Goal: Navigation & Orientation: Understand site structure

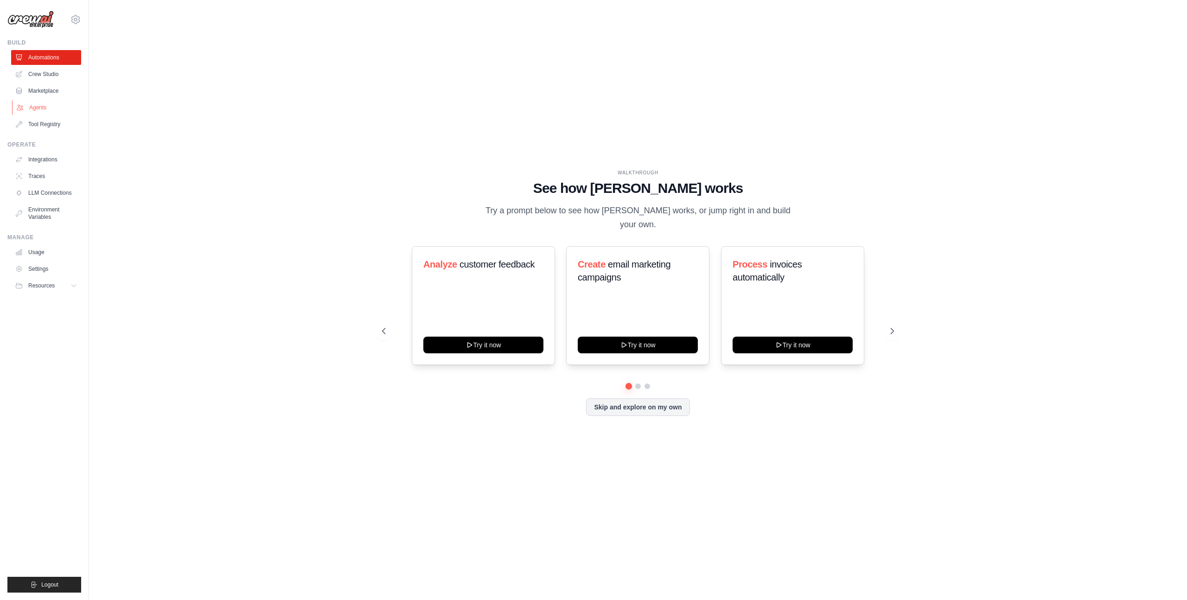
click at [63, 112] on link "Agents" at bounding box center [47, 107] width 70 height 15
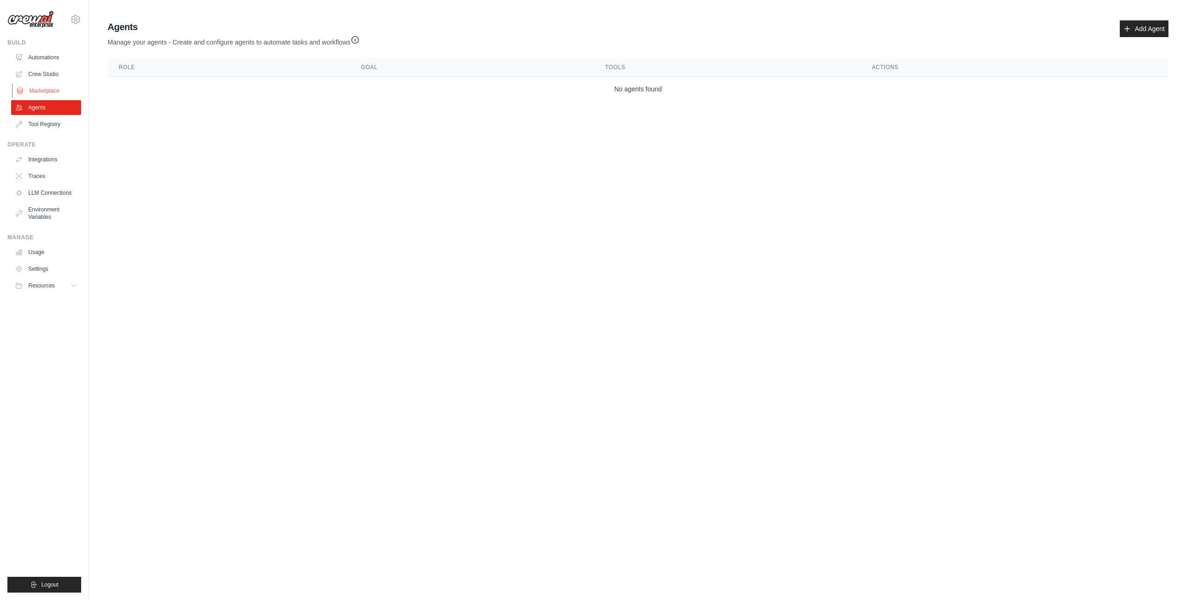
click at [40, 89] on link "Marketplace" at bounding box center [47, 90] width 70 height 15
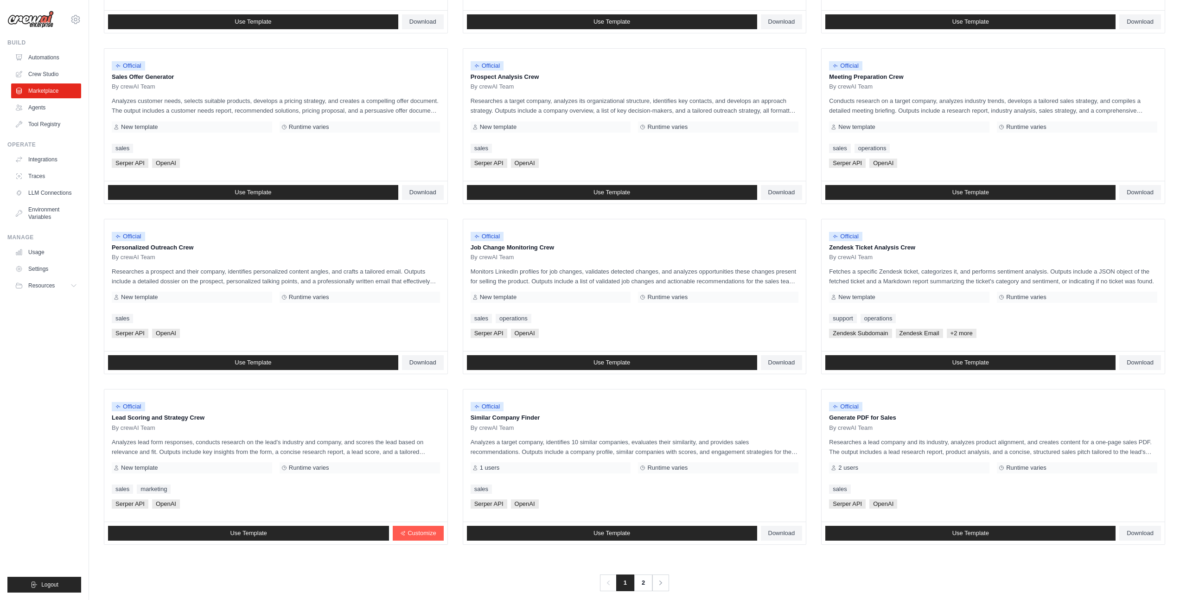
scroll to position [259, 0]
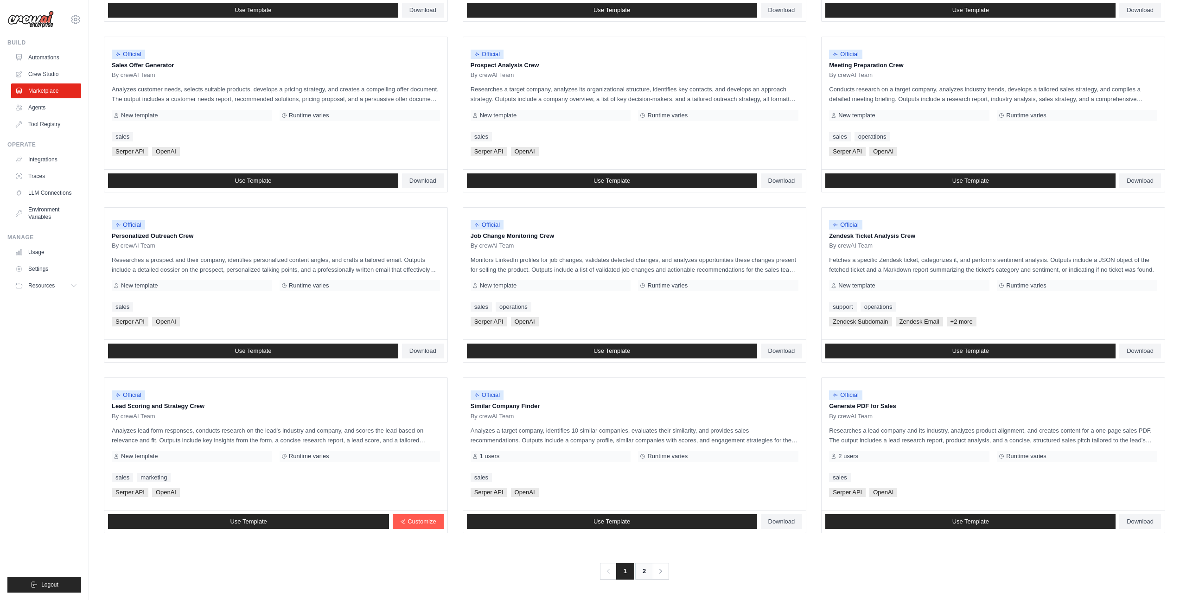
click at [649, 571] on link "2" at bounding box center [644, 571] width 19 height 17
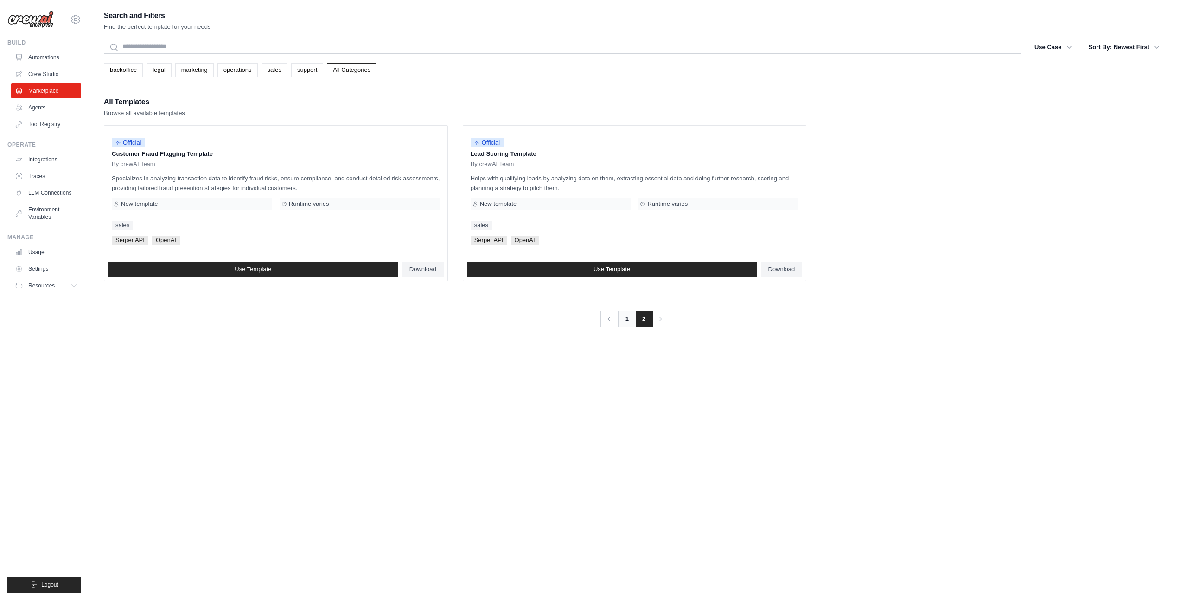
click at [623, 325] on link "1" at bounding box center [626, 319] width 19 height 17
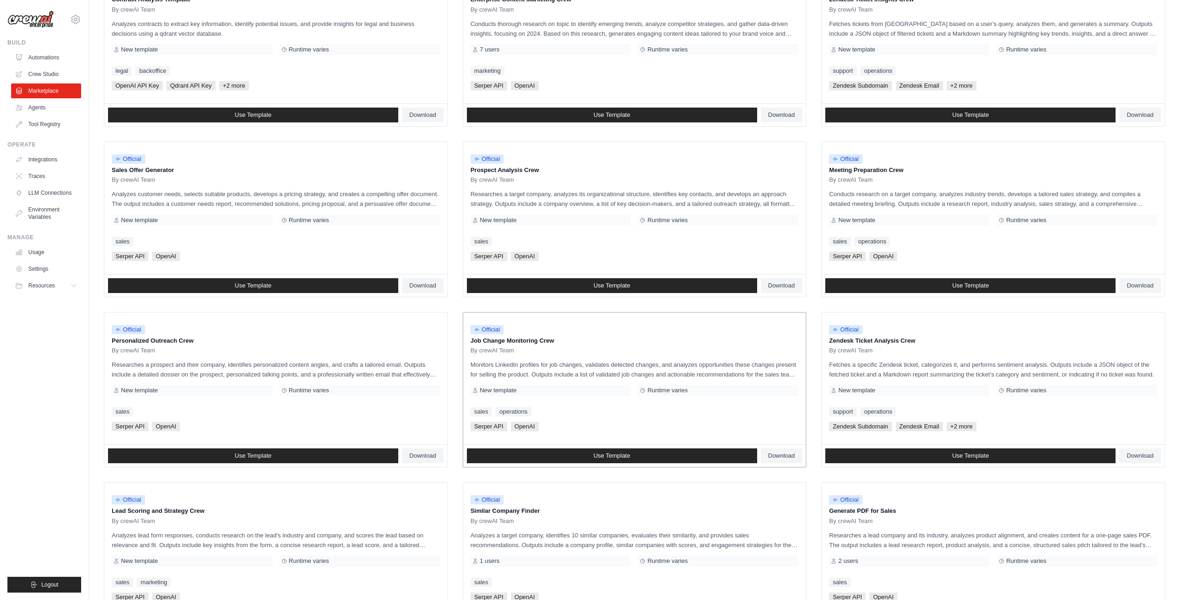
scroll to position [259, 0]
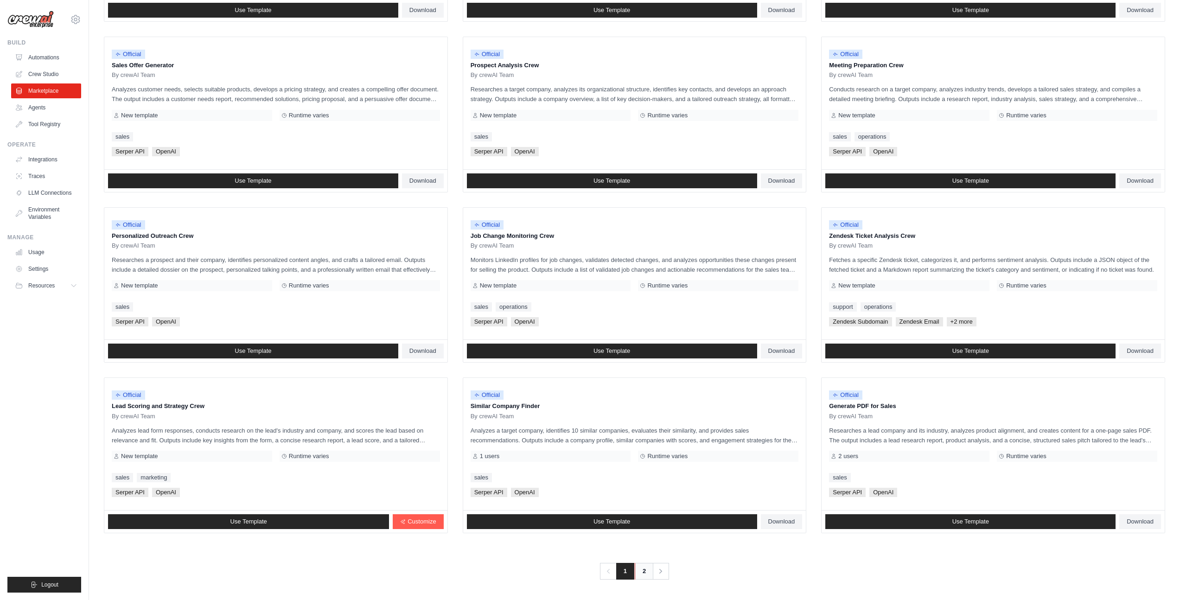
click at [642, 573] on link "2" at bounding box center [644, 571] width 19 height 17
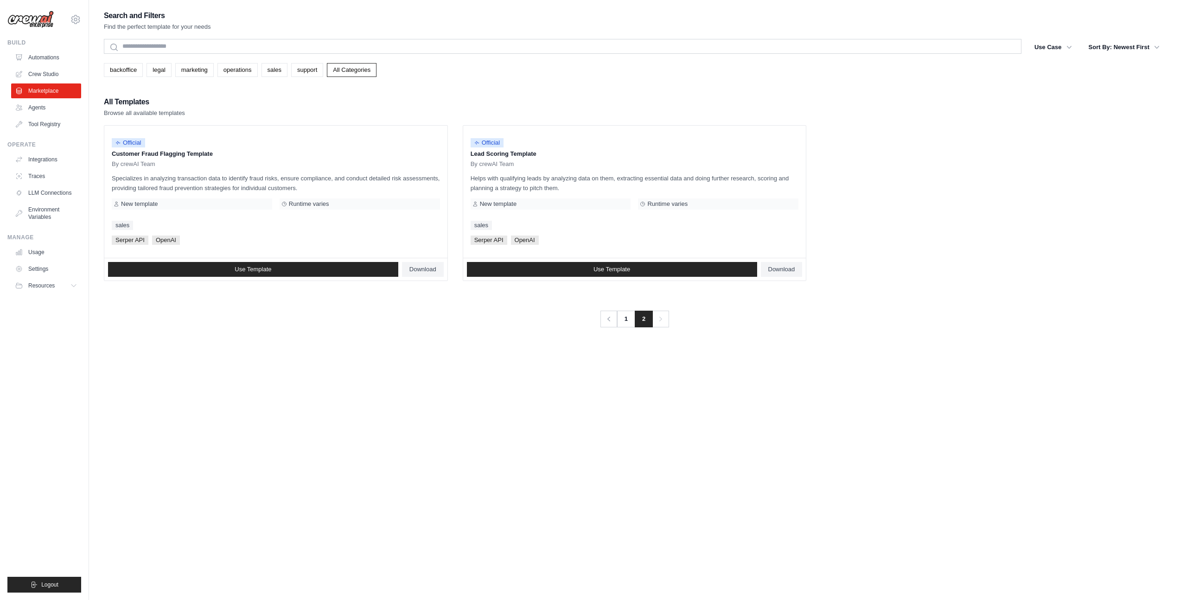
click at [174, 75] on div "backoffice legal marketing operations sales support All Categories" at bounding box center [634, 70] width 1061 height 14
click at [180, 70] on link "marketing" at bounding box center [194, 70] width 38 height 14
click at [231, 69] on link "operations" at bounding box center [237, 70] width 40 height 14
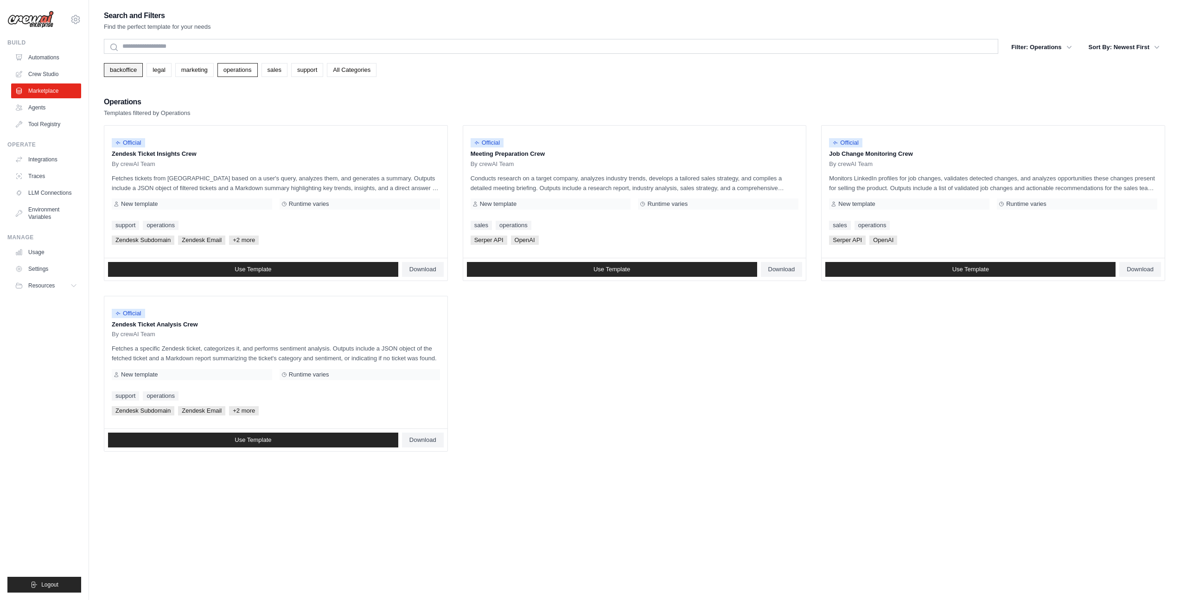
click at [132, 69] on link "backoffice" at bounding box center [123, 70] width 39 height 14
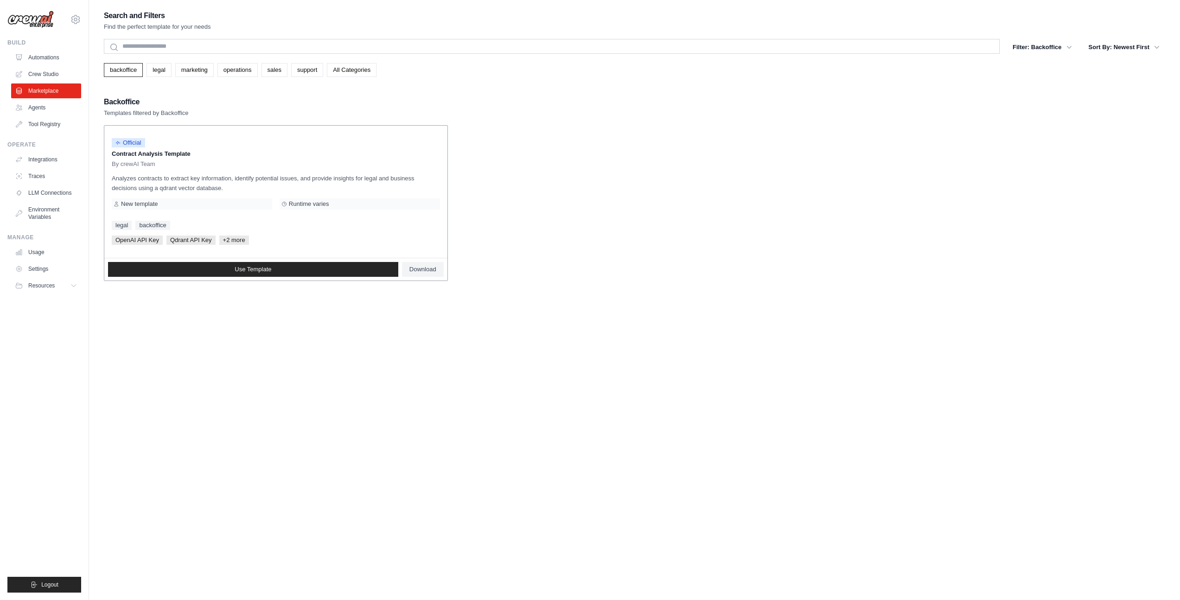
click at [252, 182] on p "Analyzes contracts to extract key information, identify potential issues, and p…" at bounding box center [276, 182] width 328 height 19
click at [255, 174] on p "Analyzes contracts to extract key information, identify potential issues, and p…" at bounding box center [276, 182] width 328 height 19
click at [256, 163] on div "By crewAI Team" at bounding box center [276, 163] width 328 height 7
click at [59, 75] on link "Crew Studio" at bounding box center [47, 74] width 70 height 15
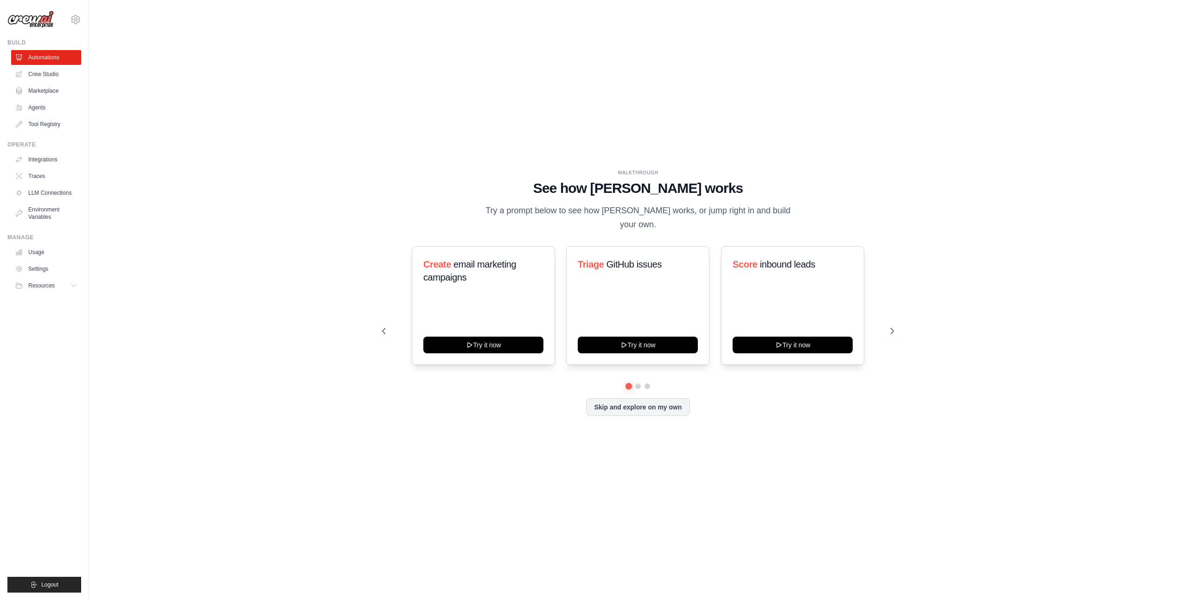
click at [55, 116] on ul "Automations Crew Studio Marketplace Agents Tool Registry" at bounding box center [46, 91] width 70 height 82
click at [52, 122] on link "Tool Registry" at bounding box center [47, 124] width 70 height 15
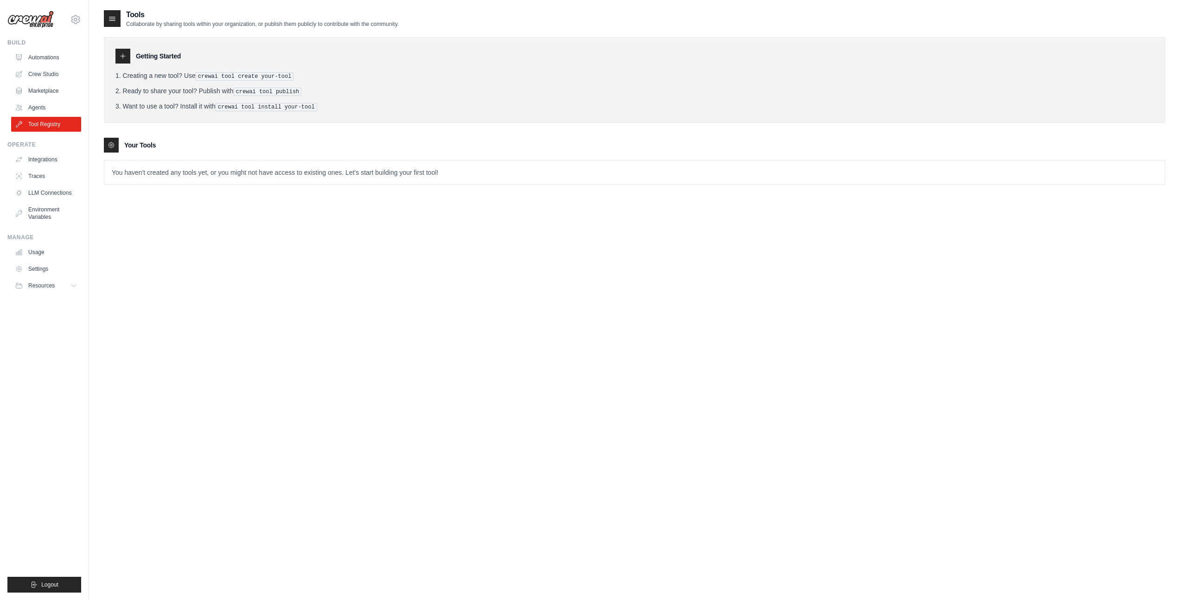
click at [53, 168] on ul "Integrations Traces LLM Connections Environment Variables" at bounding box center [46, 188] width 70 height 72
click at [51, 161] on link "Integrations" at bounding box center [47, 159] width 70 height 15
